Goal: Information Seeking & Learning: Learn about a topic

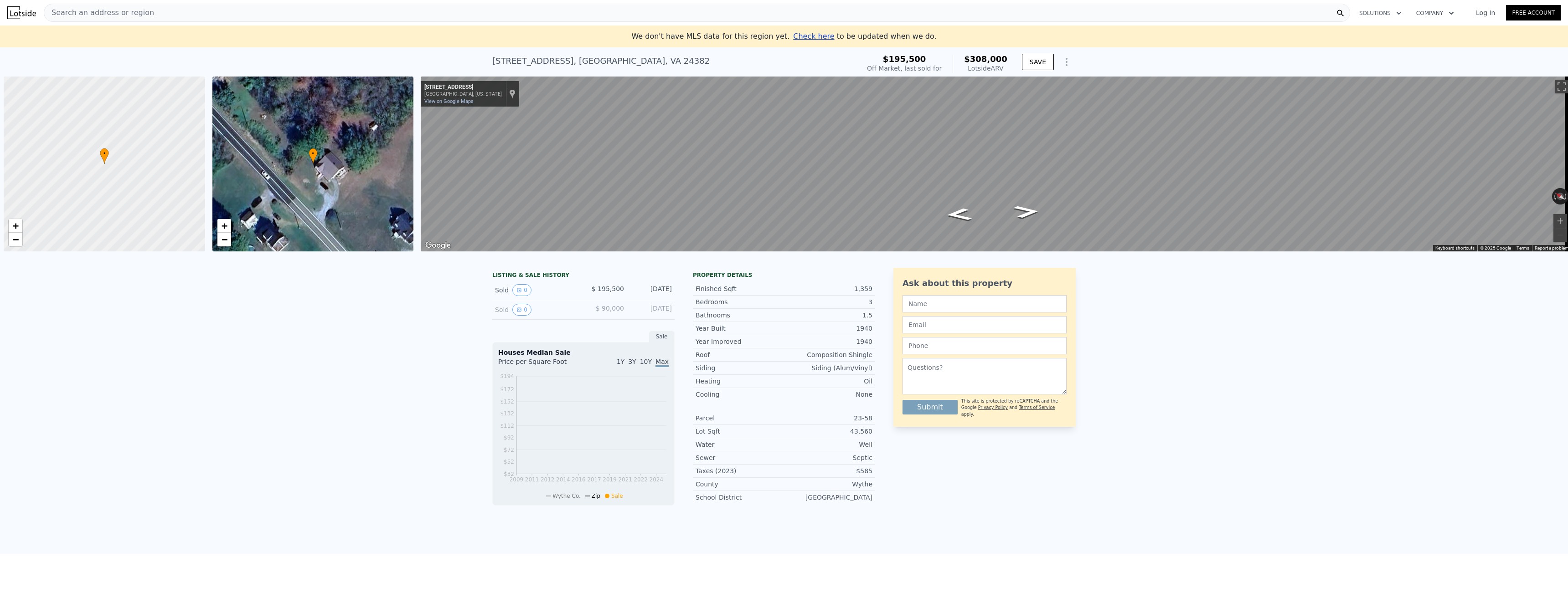
scroll to position [0, 4]
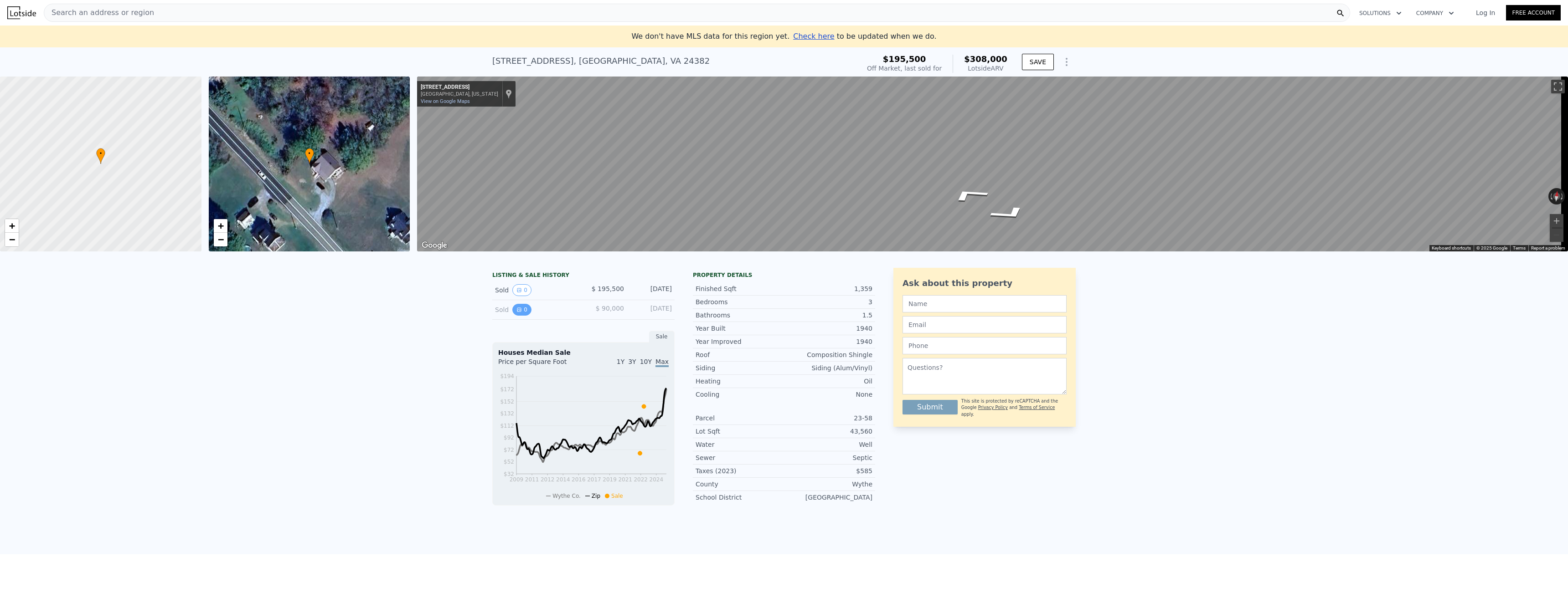
click at [516, 313] on icon "View historical data" at bounding box center [519, 310] width 5 height 5
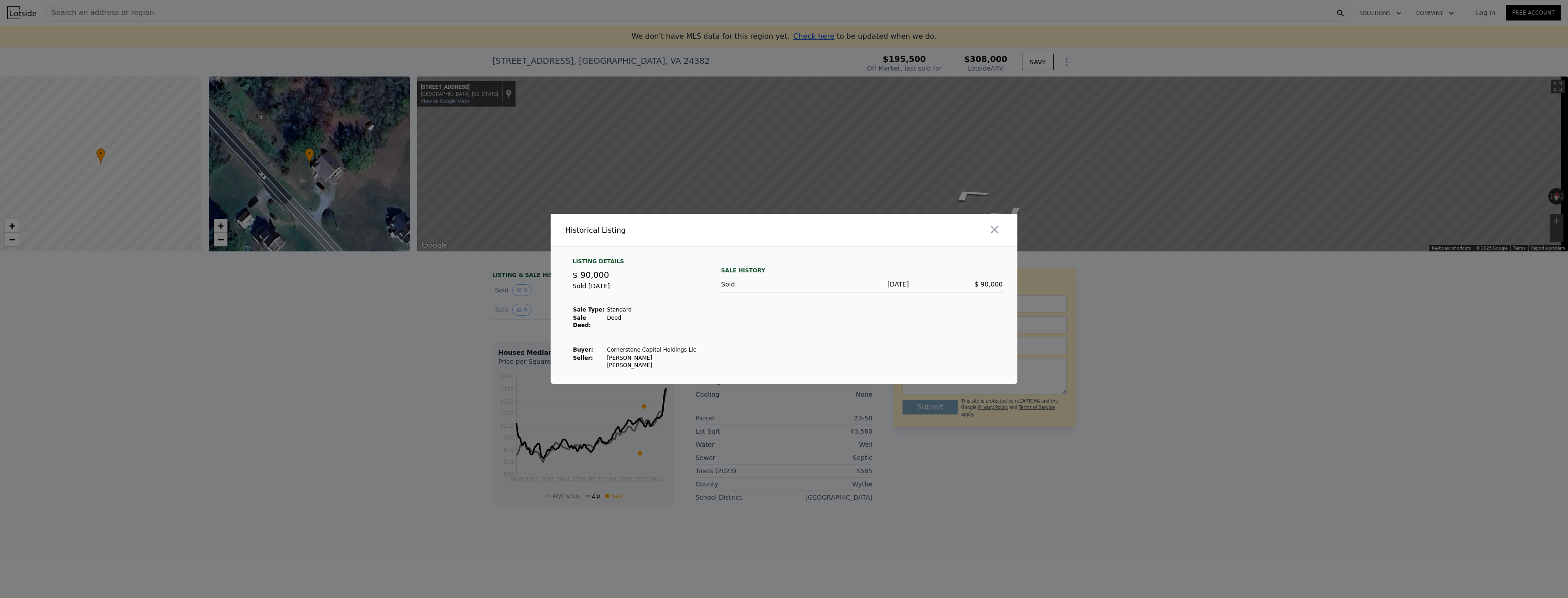
click at [469, 327] on div at bounding box center [784, 299] width 1568 height 598
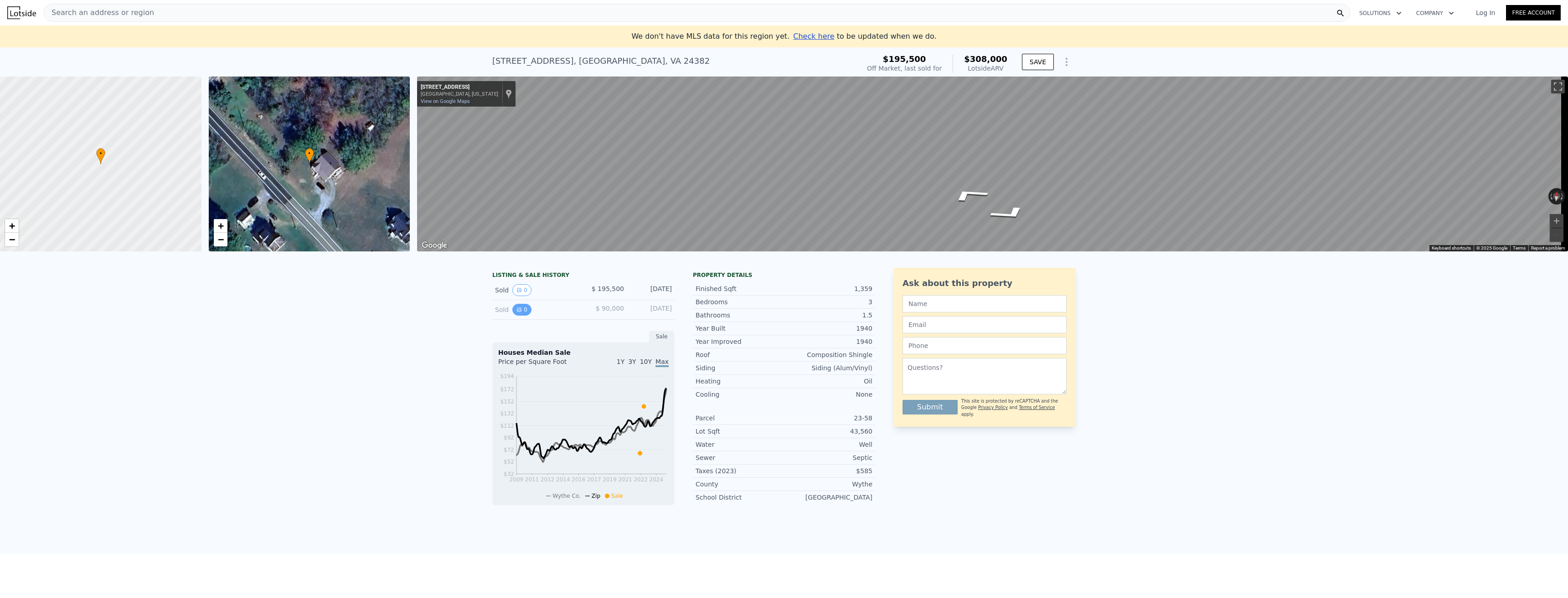
click at [523, 316] on button "0" at bounding box center [522, 309] width 19 height 12
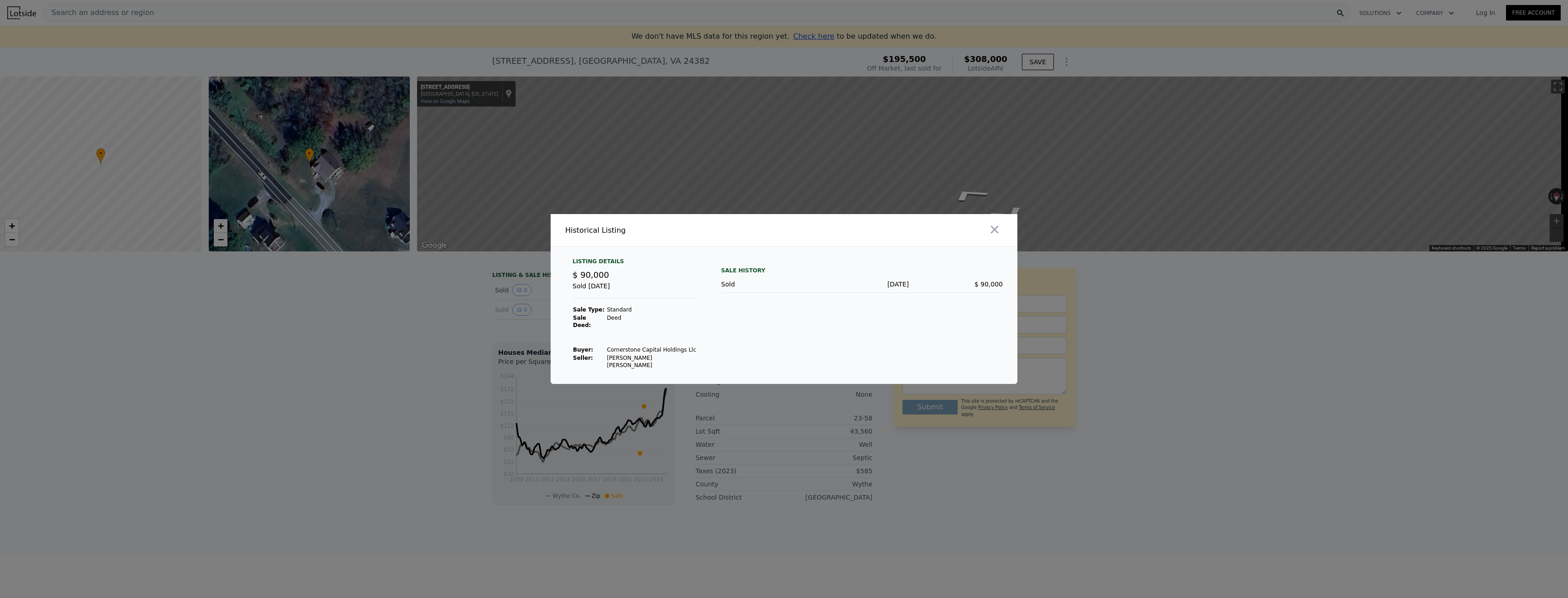
click at [467, 338] on div at bounding box center [784, 299] width 1568 height 598
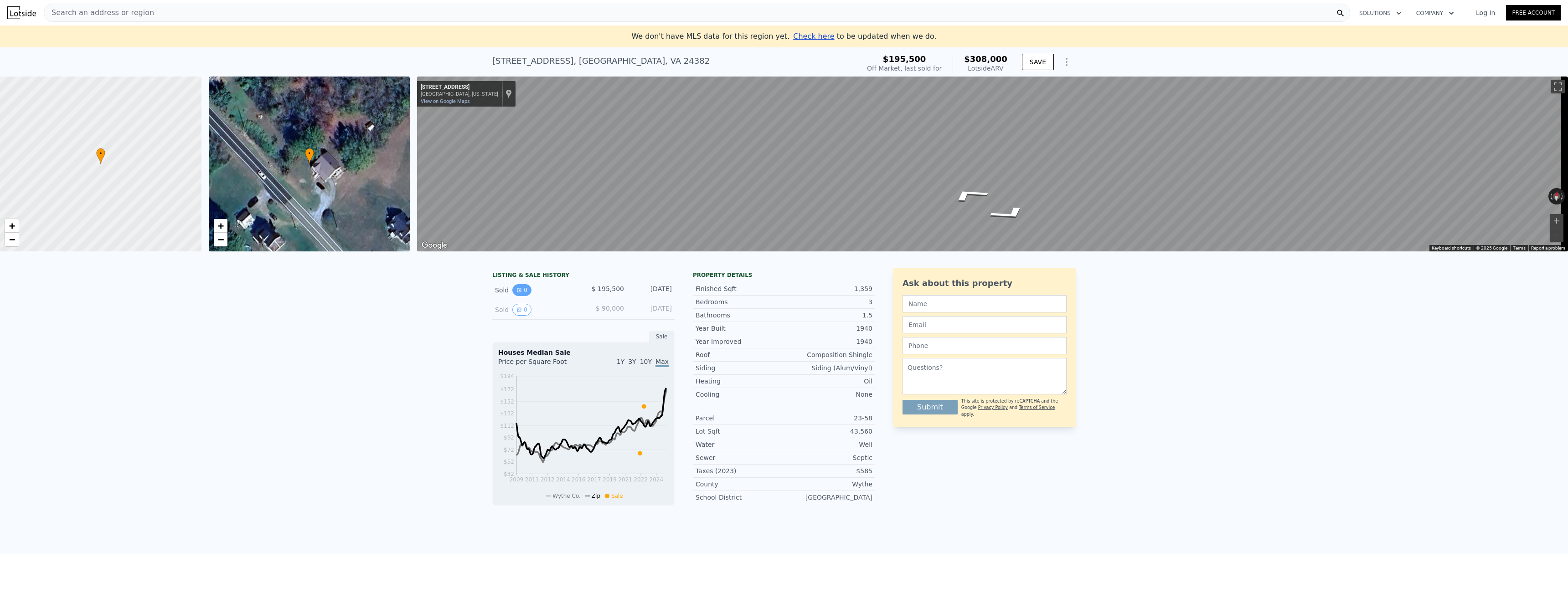
click at [517, 293] on icon "View historical data" at bounding box center [519, 290] width 5 height 5
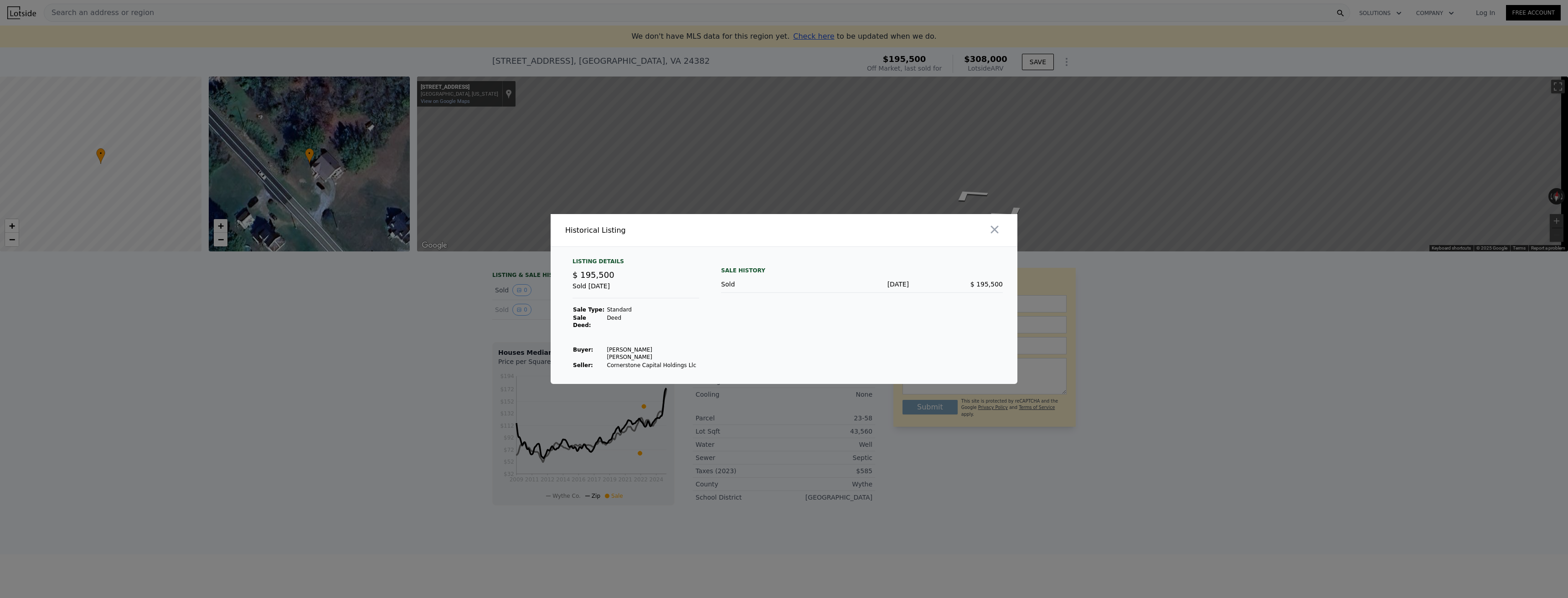
click at [1004, 233] on div at bounding box center [902, 230] width 229 height 32
click at [999, 236] on icon "button" at bounding box center [994, 229] width 13 height 13
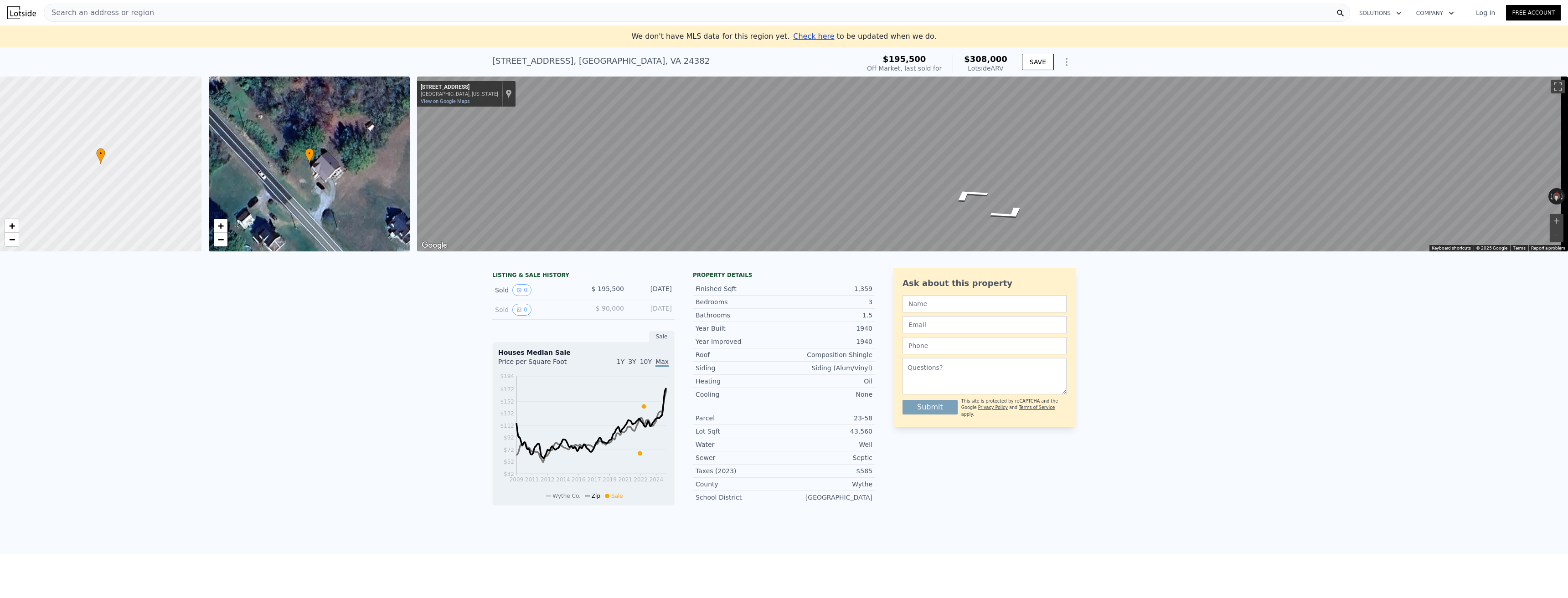
click at [144, 9] on div "Search an address or region" at bounding box center [697, 13] width 1306 height 18
click at [1405, 360] on div "LISTING & SALE HISTORY Sold 0 $ 195,500 [DATE] Sold 0 $ 90,000 [DATE] Sale Hous…" at bounding box center [784, 407] width 1568 height 294
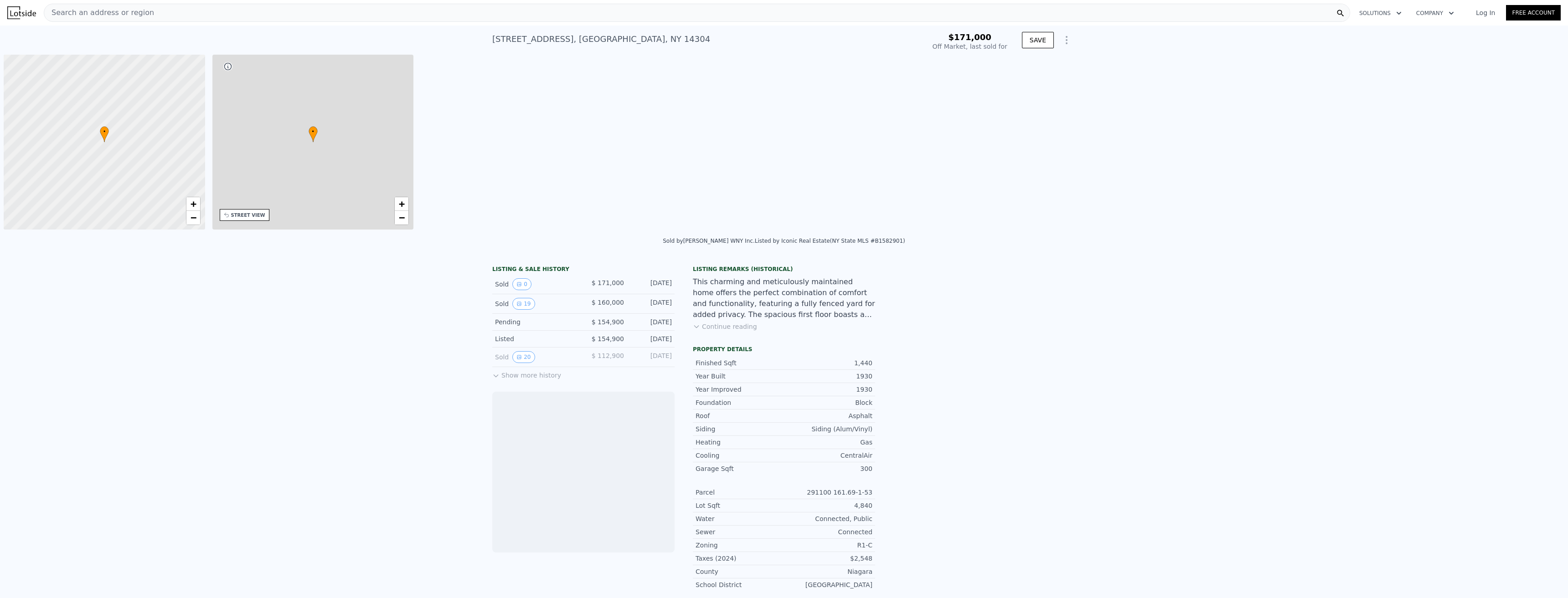
scroll to position [0, 4]
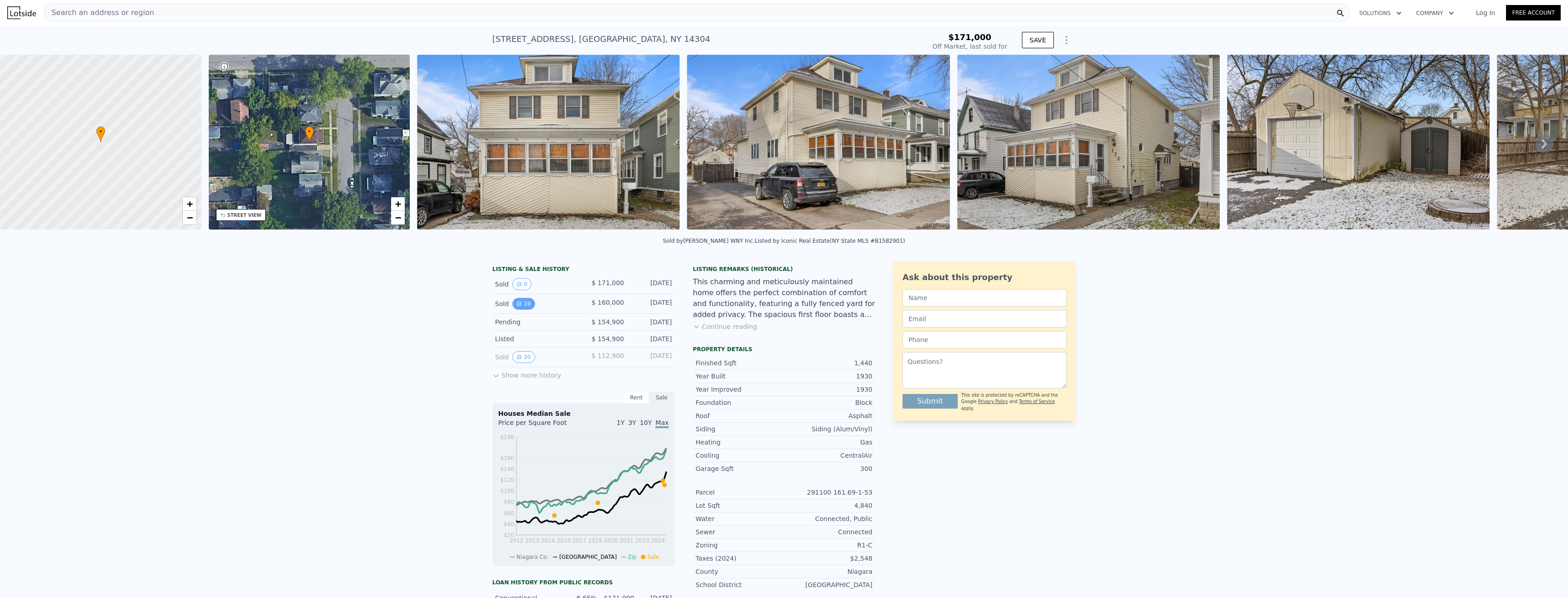
click at [514, 310] on button "19" at bounding box center [523, 304] width 23 height 12
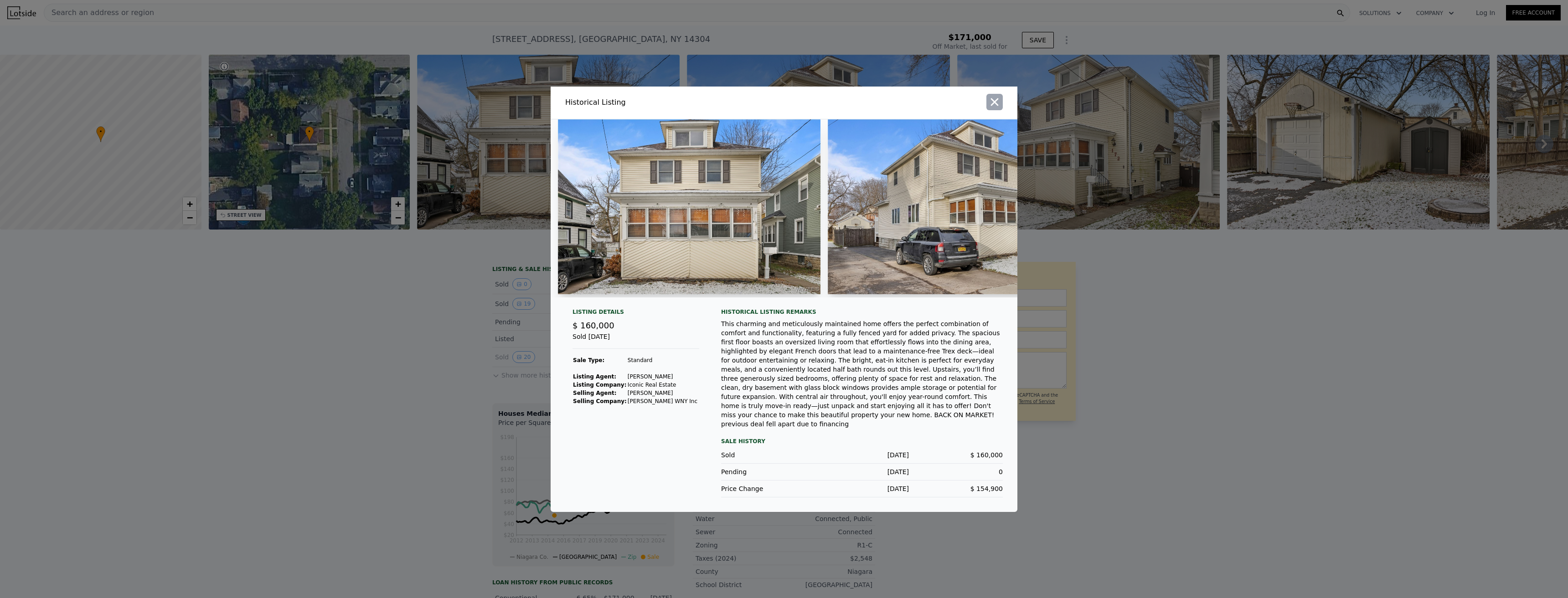
click at [996, 106] on icon "button" at bounding box center [995, 102] width 8 height 8
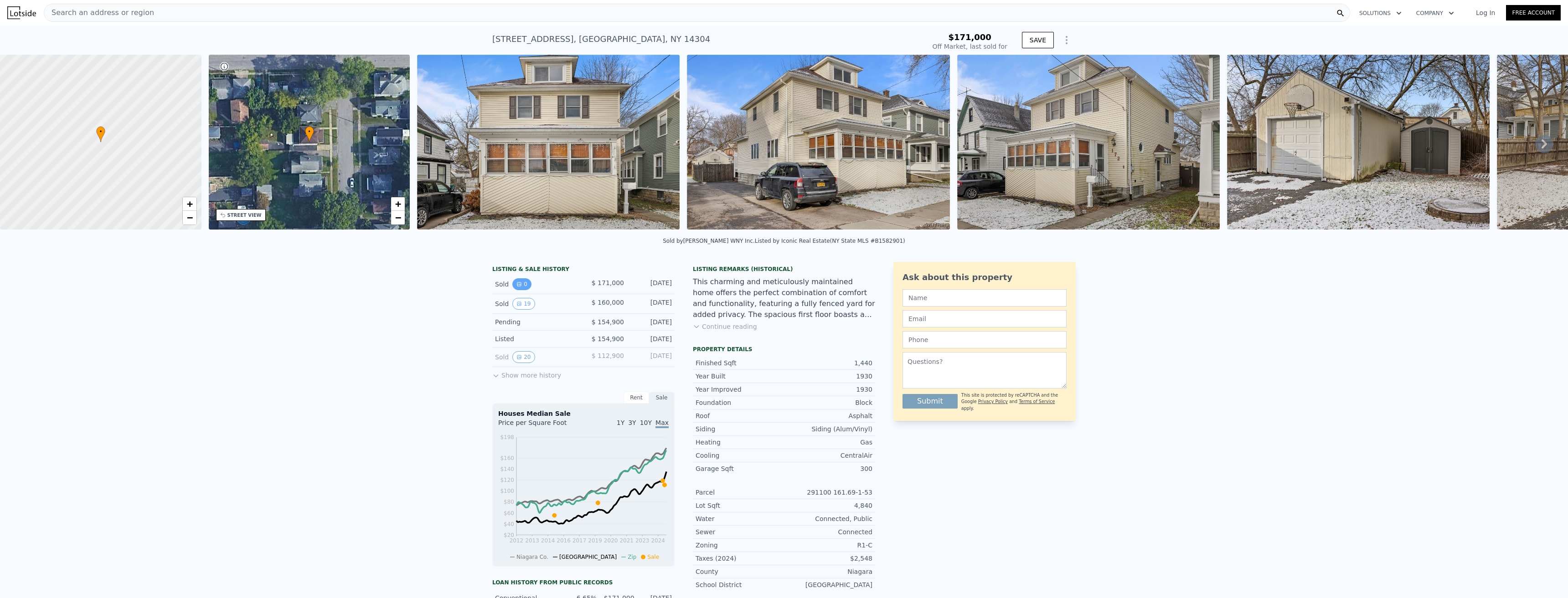
click at [517, 287] on icon "View historical data" at bounding box center [519, 284] width 5 height 5
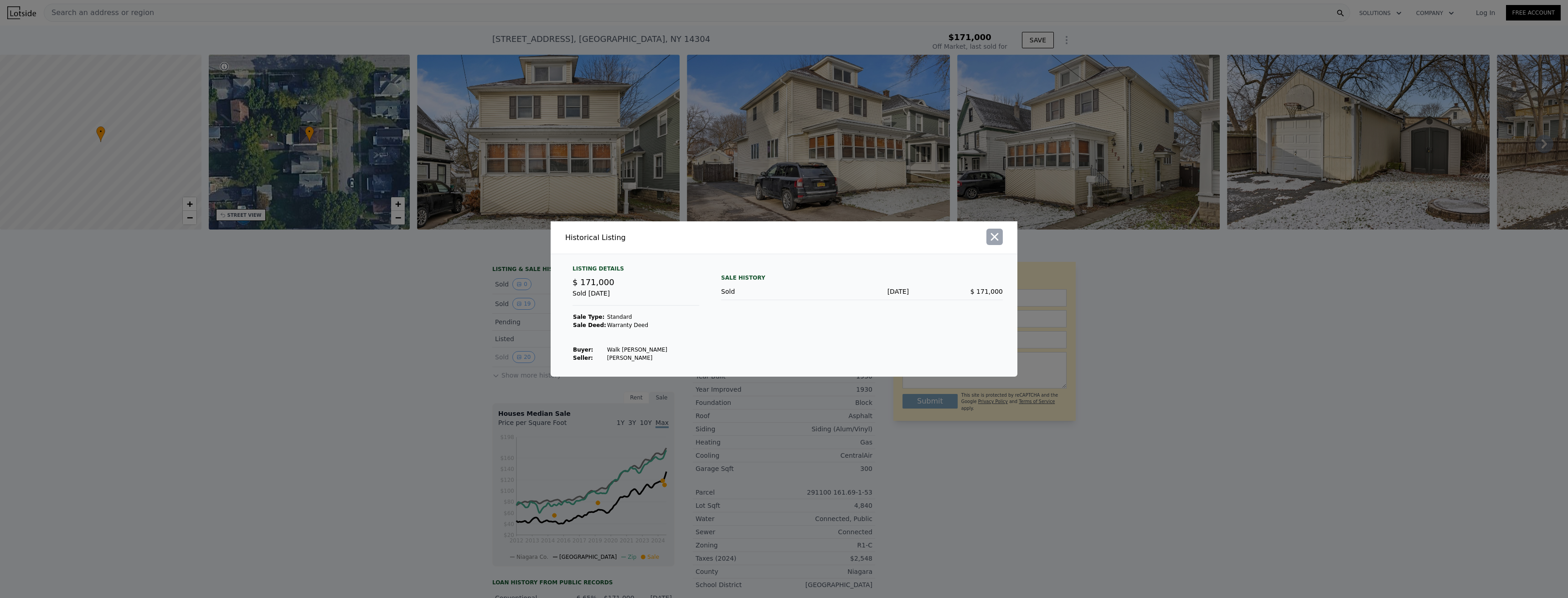
click at [995, 239] on icon "button" at bounding box center [994, 237] width 13 height 13
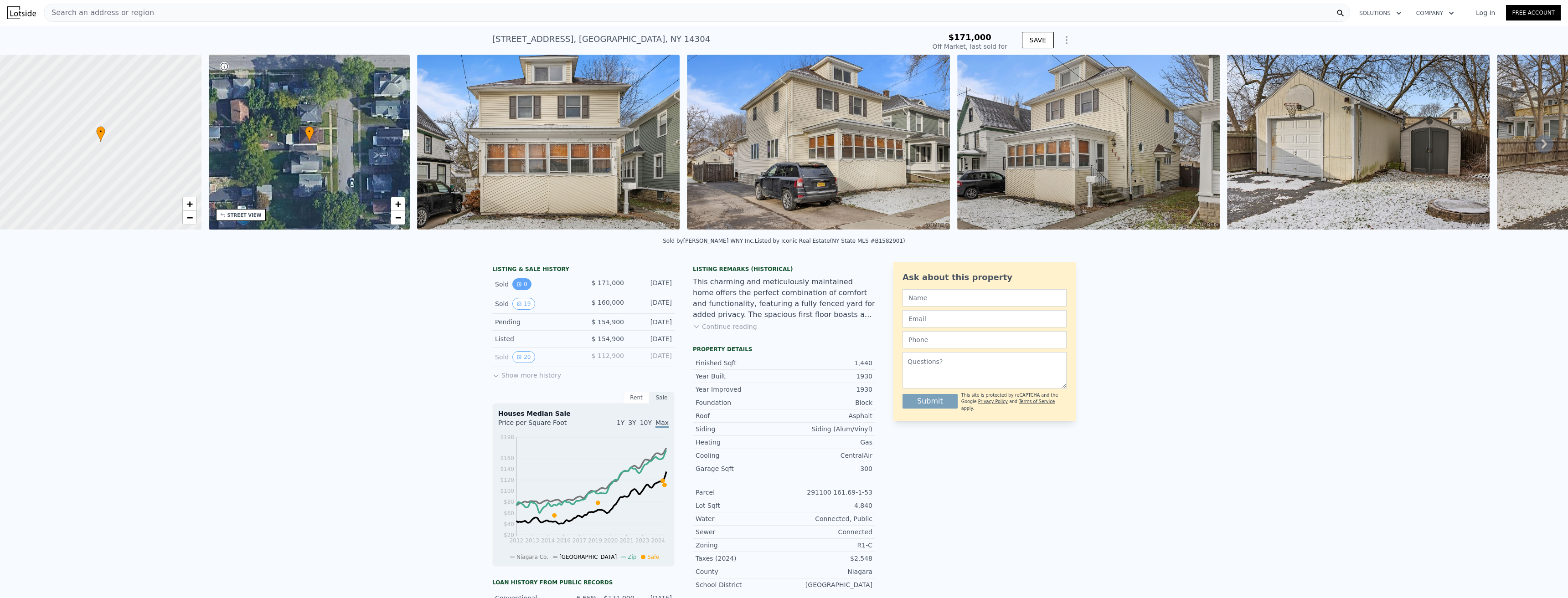
click at [523, 290] on button "0" at bounding box center [522, 284] width 19 height 12
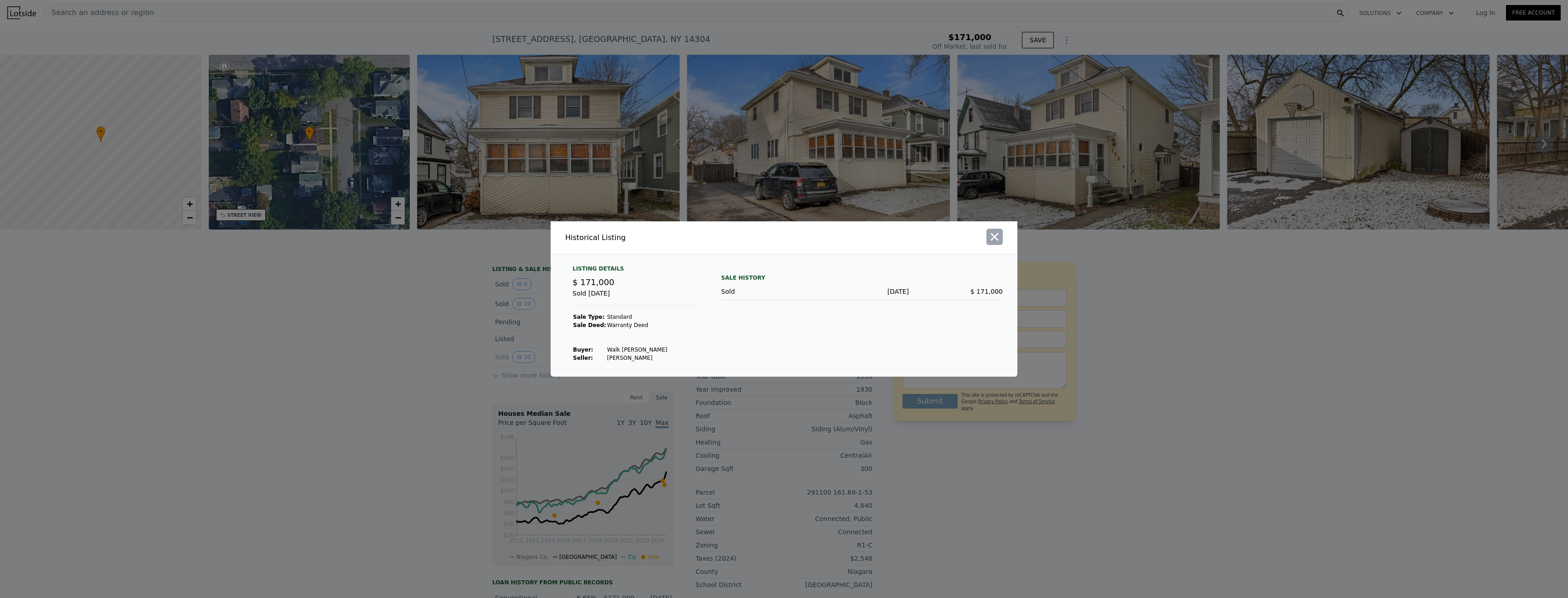
click at [999, 237] on icon "button" at bounding box center [994, 237] width 13 height 13
